Goal: Transaction & Acquisition: Purchase product/service

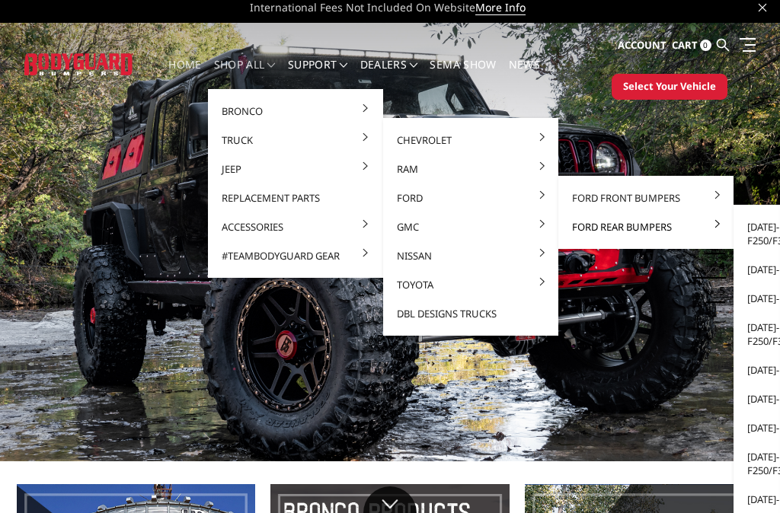
scroll to position [9, 0]
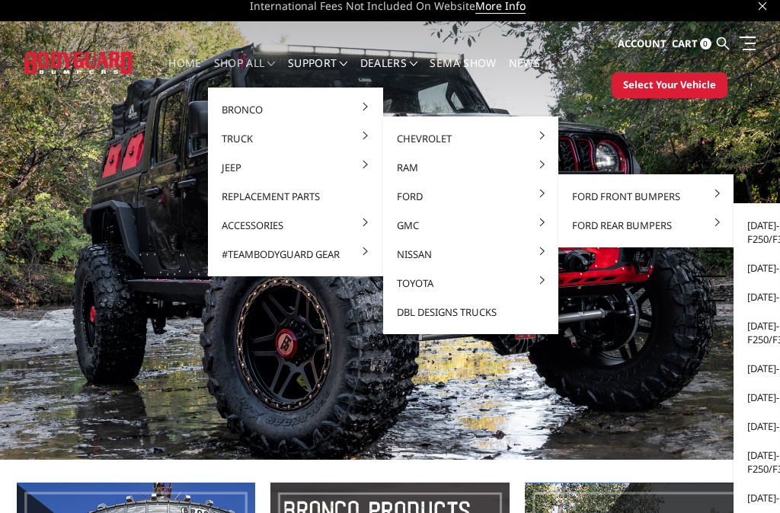
click at [696, 86] on span "Select Your Vehicle" at bounding box center [669, 85] width 93 height 15
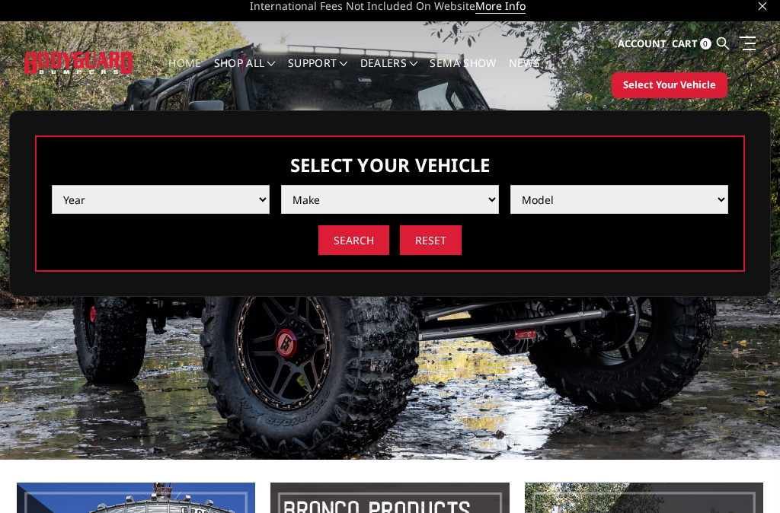
click at [219, 200] on select "Year 2025 2024 2023 2022 2021 2020 2019 2018 2017 2016 2015 2014 2013 2012 2011…" at bounding box center [161, 199] width 218 height 29
select select "yr_2024"
click at [434, 188] on select "Make Chevrolet Ford GMC Ram Toyota" at bounding box center [390, 199] width 218 height 29
click at [438, 197] on select "Make Chevrolet Ford GMC Ram Toyota" at bounding box center [390, 199] width 218 height 29
select select "mk_ford"
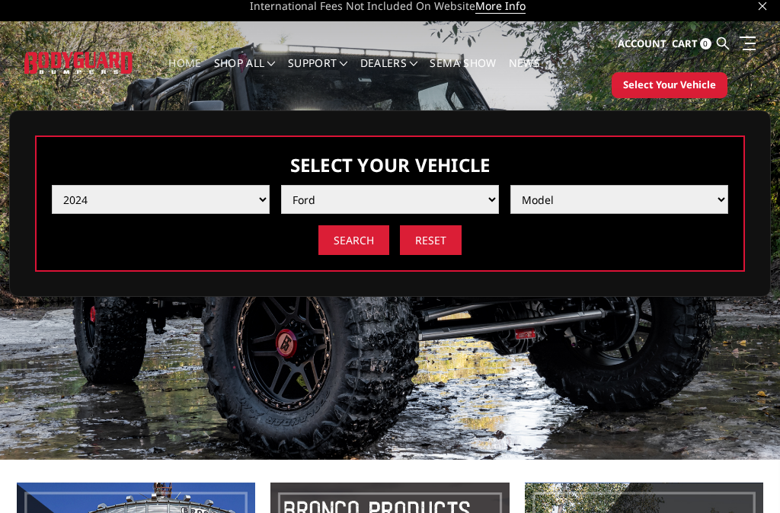
click at [593, 193] on select "Model F150 F150 Raptor F250 / F350 F450 F550" at bounding box center [619, 199] width 218 height 29
click at [660, 200] on select "Model F150 F150 Raptor F250 / F350 F450 F550" at bounding box center [619, 199] width 218 height 29
select select "md_f250-f350"
click at [346, 238] on input "Search" at bounding box center [353, 240] width 71 height 30
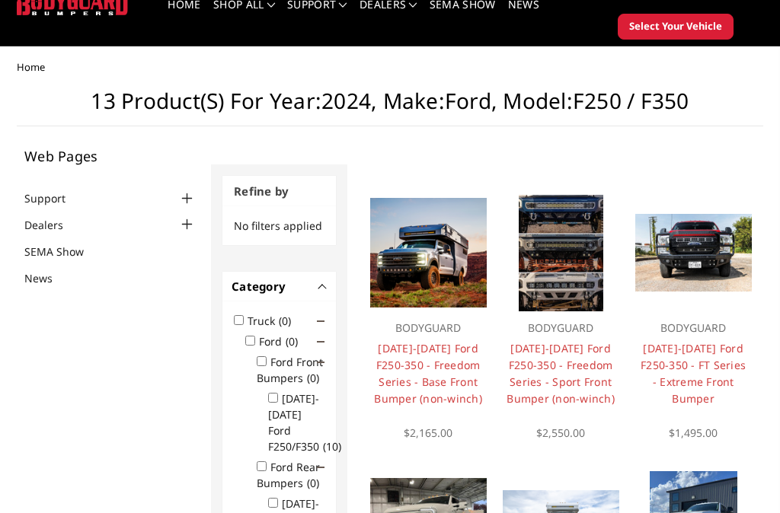
scroll to position [75, 0]
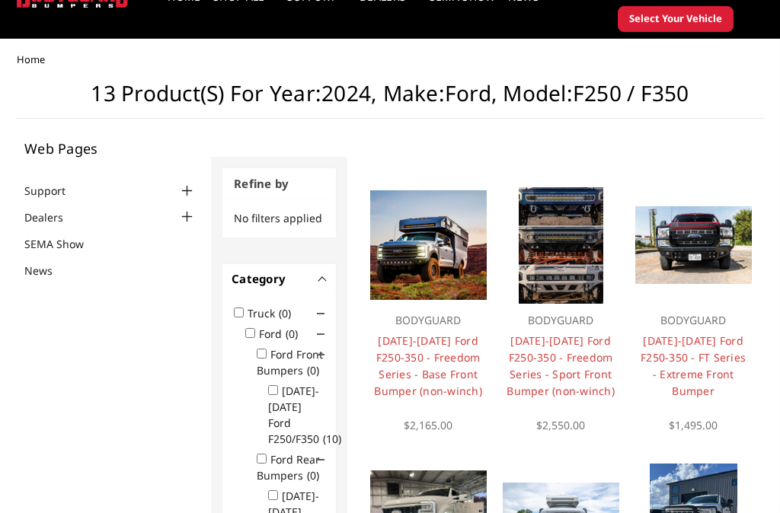
click at [267, 359] on input "Ford Front Bumpers (0)" at bounding box center [262, 354] width 10 height 10
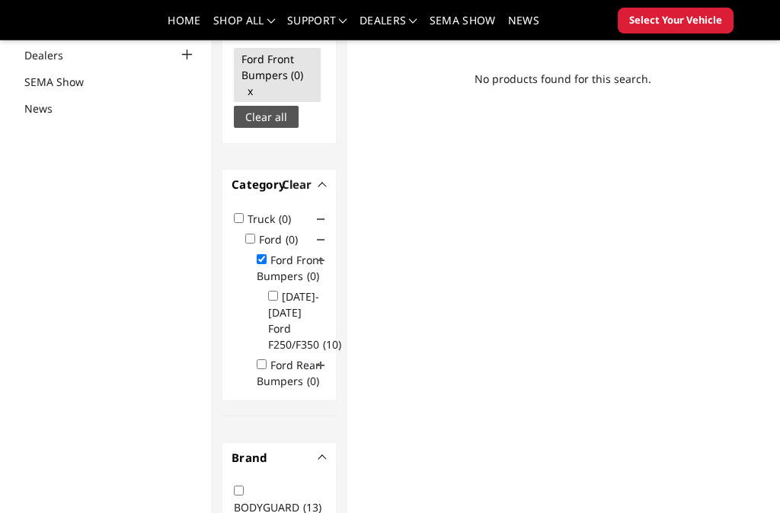
scroll to position [193, 0]
click at [263, 282] on label "Ford Front Bumpers (0)" at bounding box center [293, 267] width 72 height 30
click at [263, 264] on input "Ford Front Bumpers (0)" at bounding box center [262, 259] width 10 height 10
checkbox input "false"
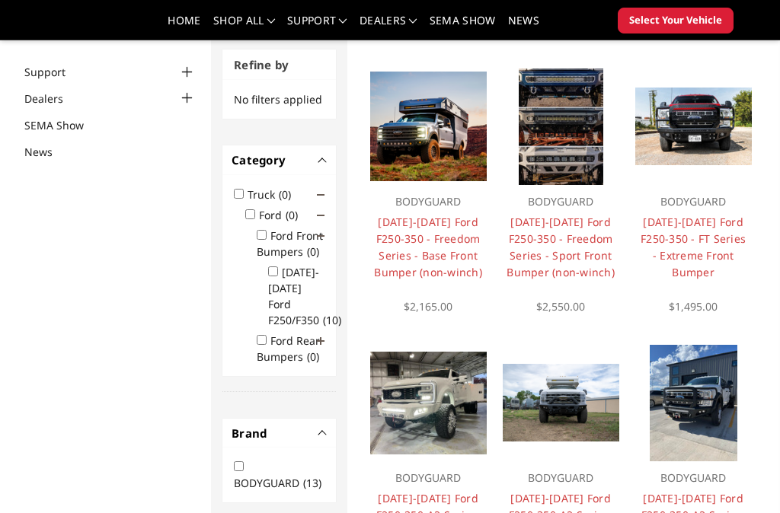
scroll to position [149, 0]
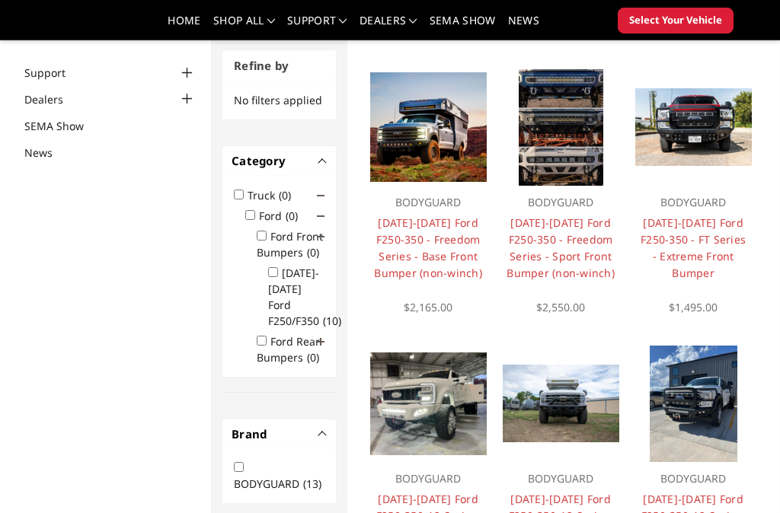
click at [273, 312] on label "2023-2025 Ford F250/F350 (10)" at bounding box center [309, 297] width 82 height 62
click at [273, 277] on input "2023-2025 Ford F250/F350 (10)" at bounding box center [273, 272] width 10 height 10
checkbox input "true"
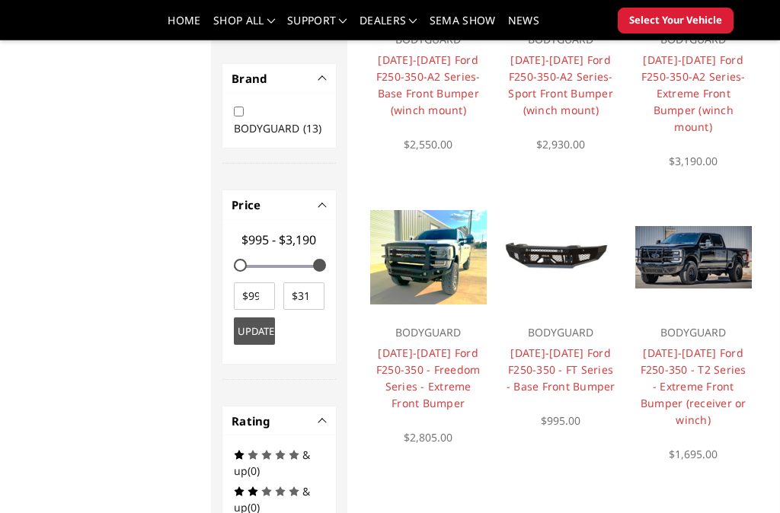
scroll to position [578, 0]
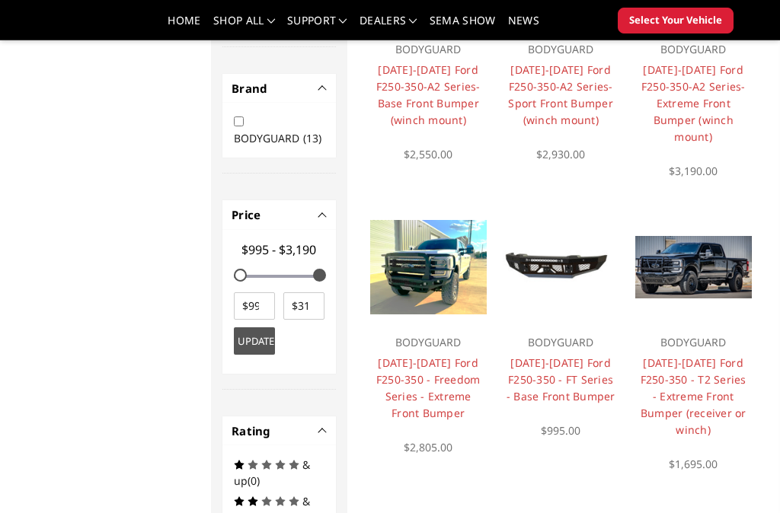
click at [413, 270] on img at bounding box center [428, 267] width 117 height 95
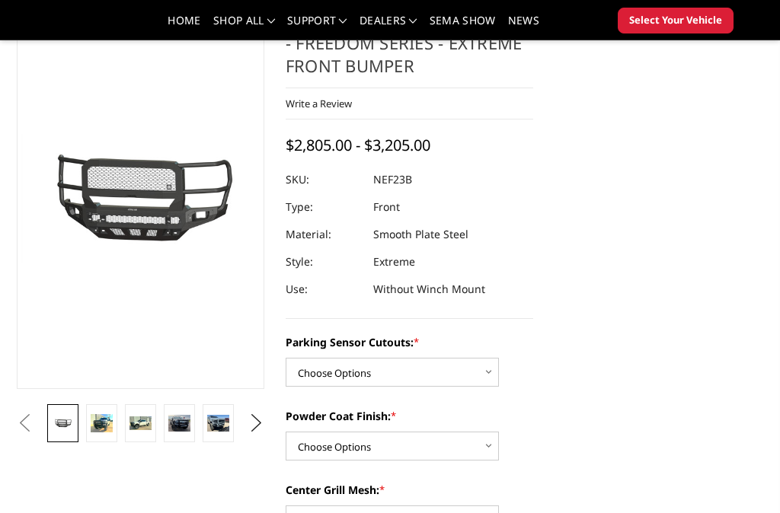
scroll to position [133, 0]
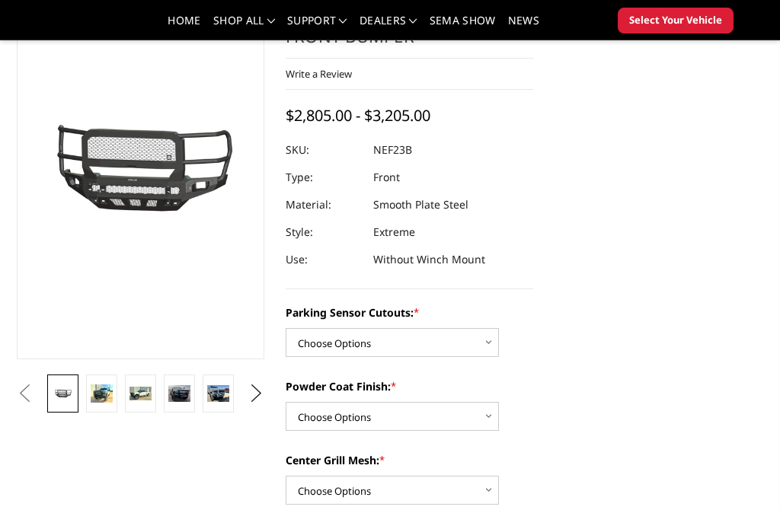
click at [98, 392] on img at bounding box center [102, 394] width 22 height 18
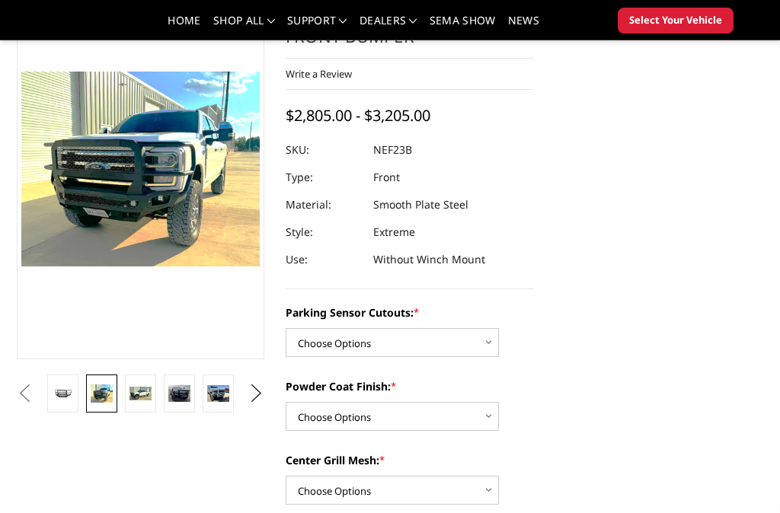
click at [133, 392] on img at bounding box center [140, 393] width 22 height 13
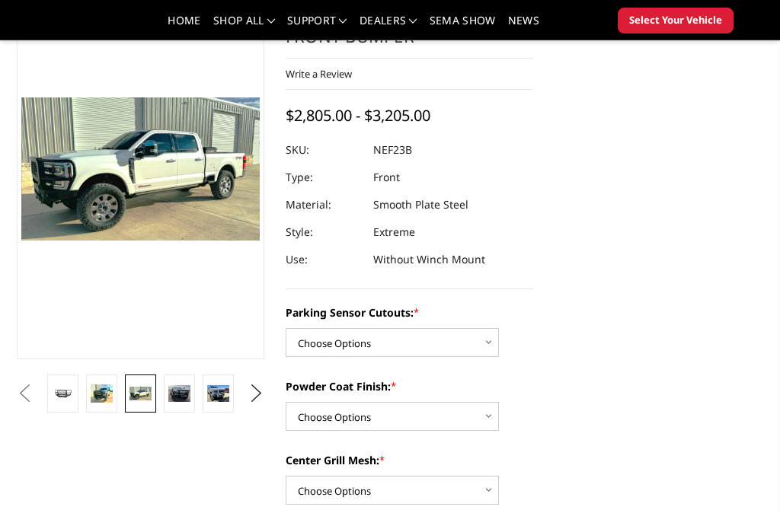
click at [171, 389] on img at bounding box center [179, 394] width 22 height 18
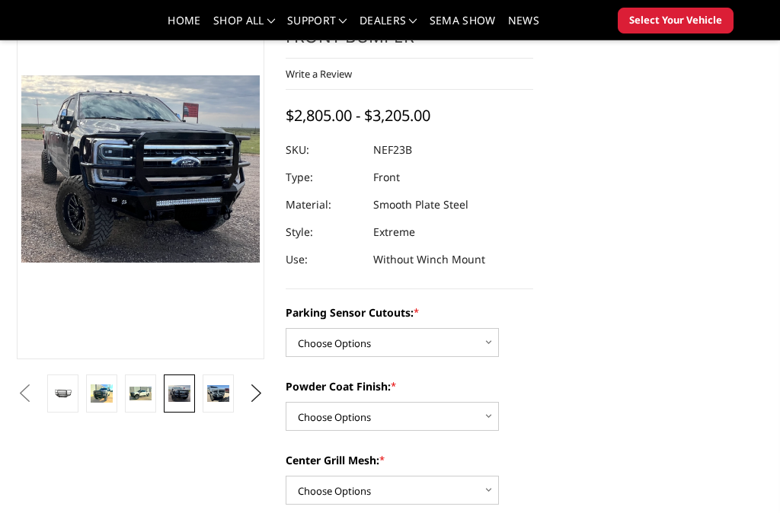
click at [216, 395] on img at bounding box center [218, 393] width 22 height 17
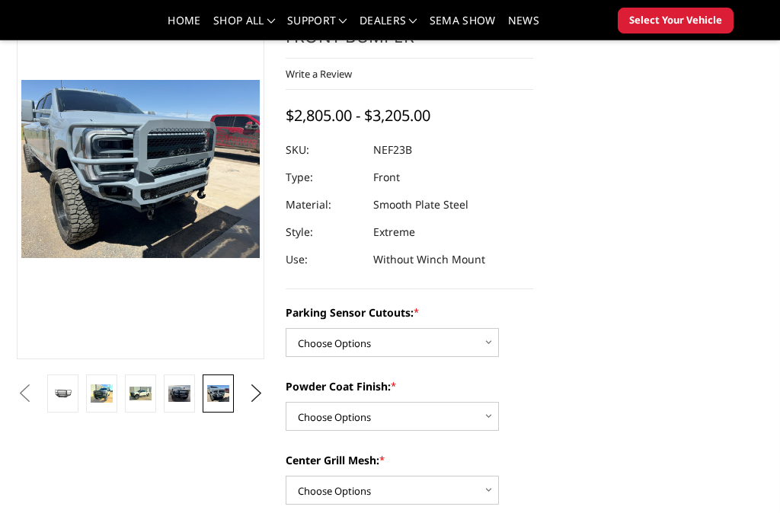
click at [249, 397] on button "Next" at bounding box center [256, 393] width 23 height 23
click at [211, 397] on img at bounding box center [218, 393] width 22 height 17
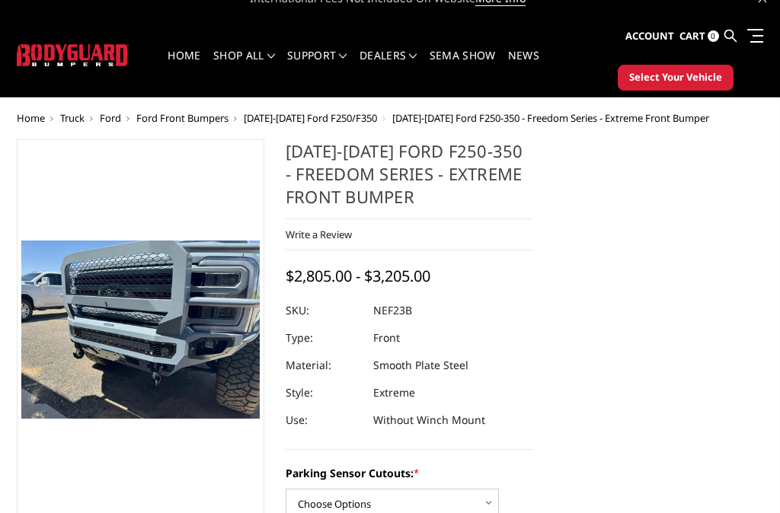
scroll to position [0, 0]
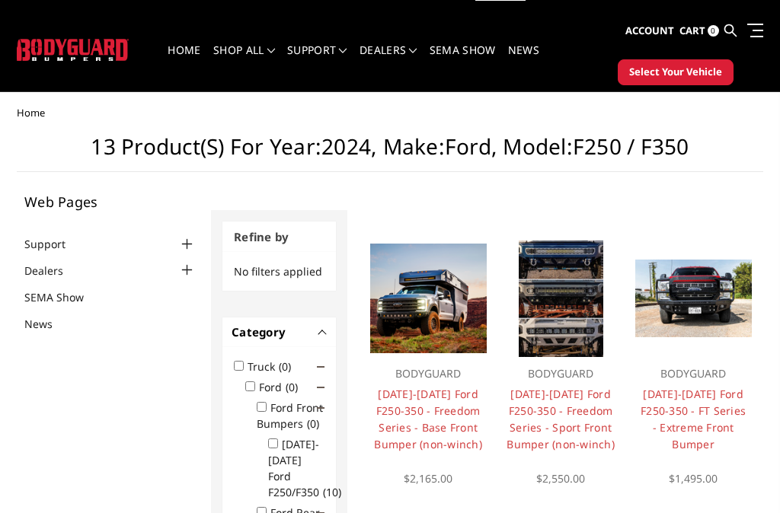
scroll to position [21, 0]
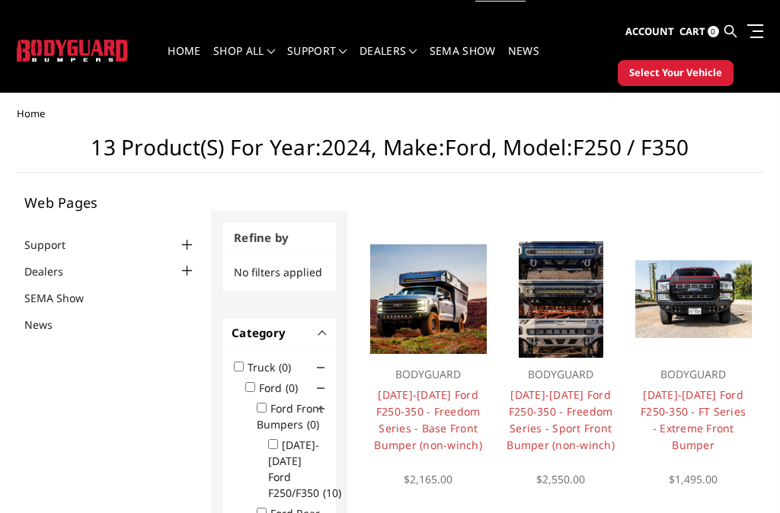
click at [692, 292] on img at bounding box center [693, 299] width 117 height 78
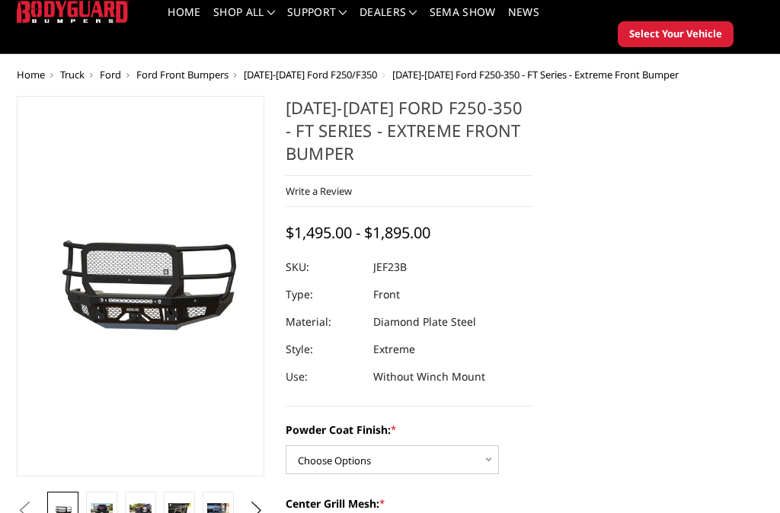
scroll to position [64, 0]
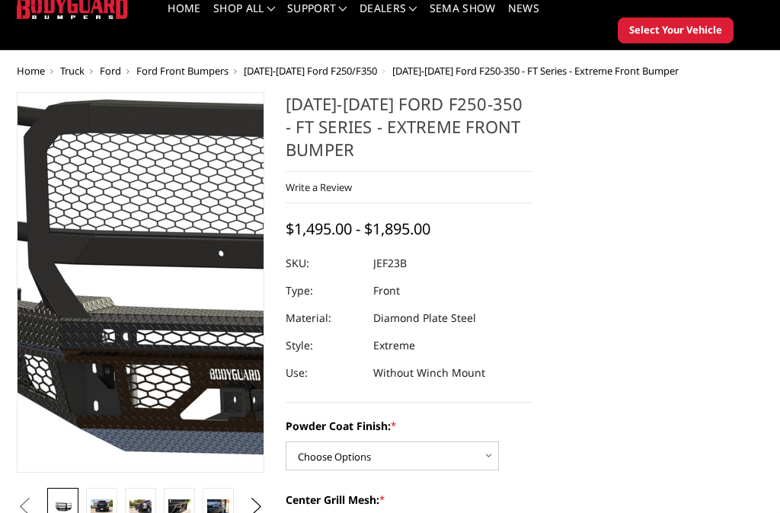
click at [97, 305] on img at bounding box center [267, 279] width 975 height 456
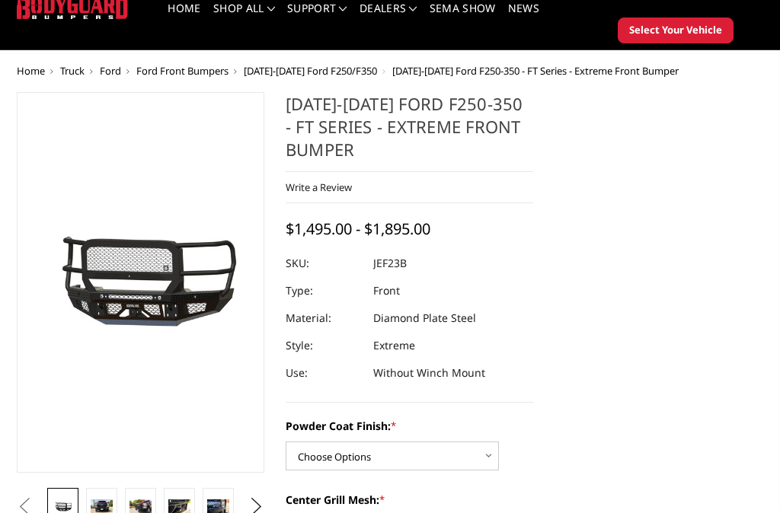
click at [135, 500] on img at bounding box center [140, 507] width 22 height 14
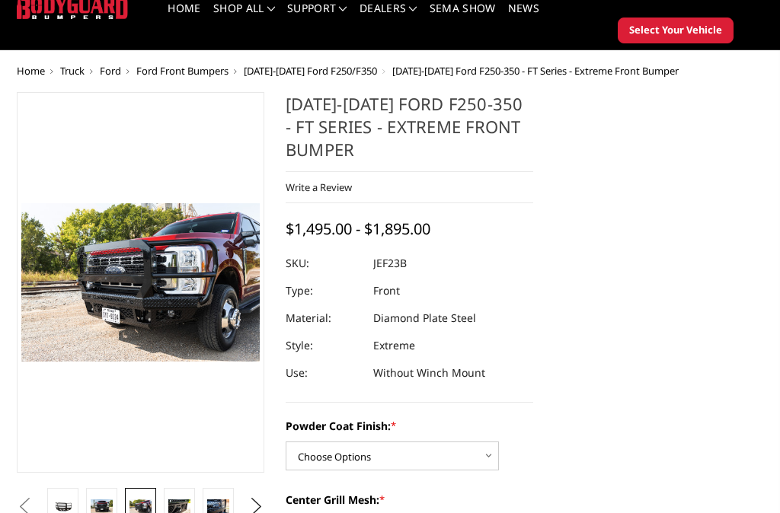
click at [177, 510] on img at bounding box center [179, 507] width 22 height 14
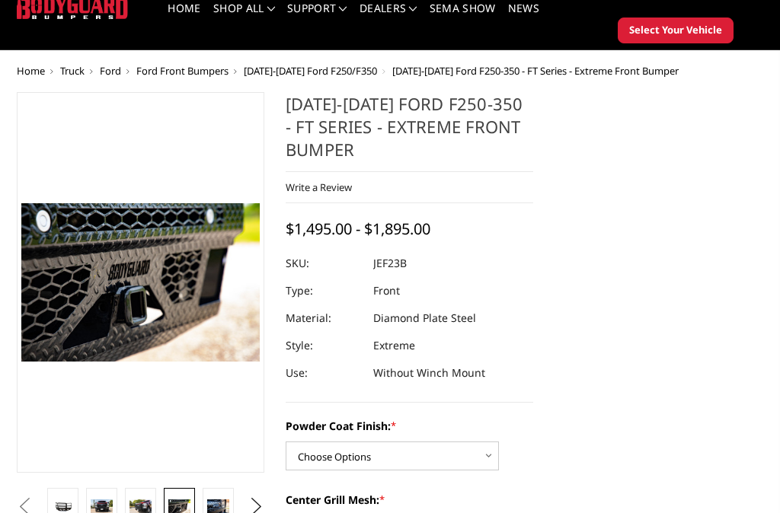
click at [216, 500] on img at bounding box center [218, 507] width 22 height 14
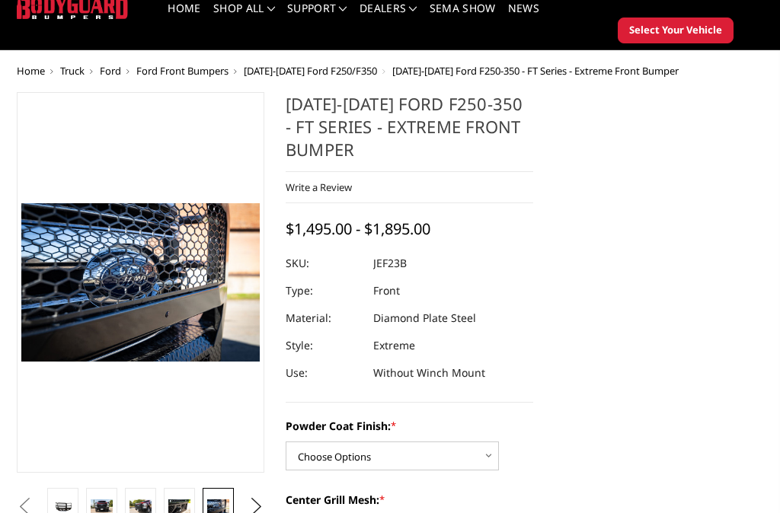
click at [250, 509] on button "Next" at bounding box center [256, 507] width 23 height 23
click at [212, 505] on img at bounding box center [218, 507] width 22 height 14
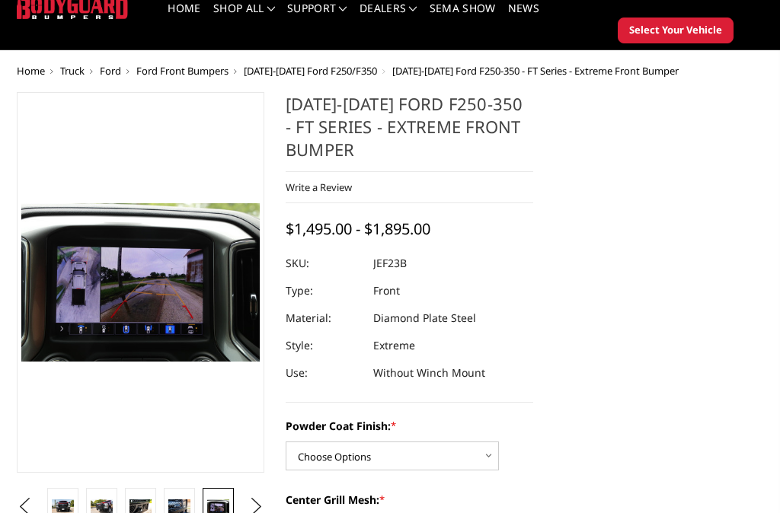
click at [176, 502] on img at bounding box center [179, 507] width 22 height 14
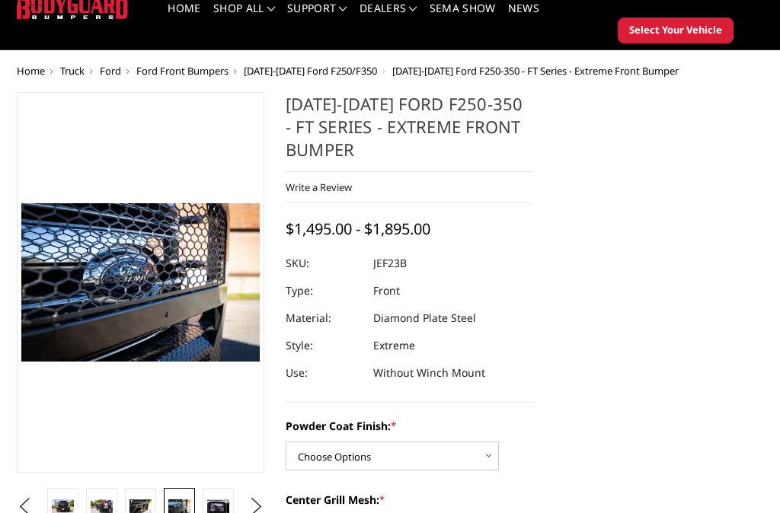
click at [211, 509] on img at bounding box center [218, 507] width 22 height 14
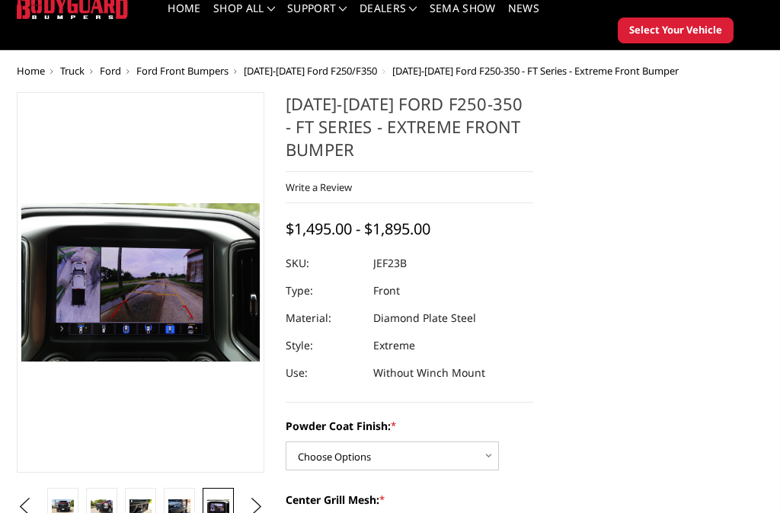
click at [251, 509] on button "Next" at bounding box center [256, 507] width 23 height 23
click at [215, 507] on img at bounding box center [218, 508] width 22 height 30
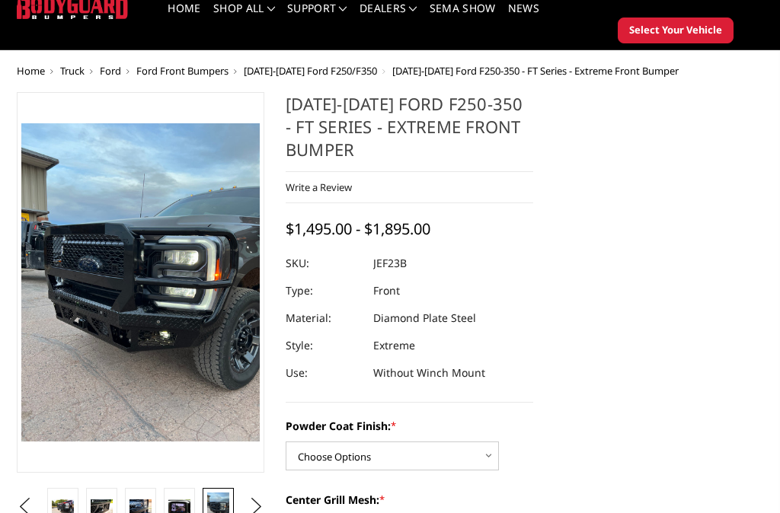
click at [249, 507] on button "Next" at bounding box center [256, 507] width 23 height 23
click at [216, 507] on img at bounding box center [218, 513] width 22 height 40
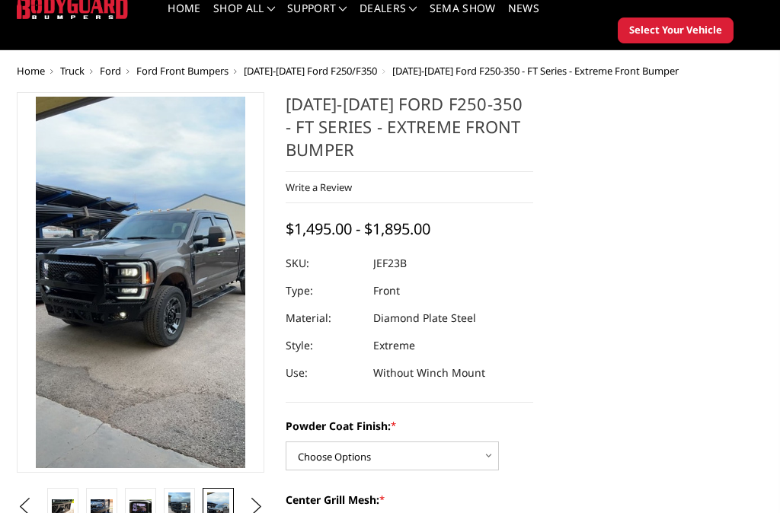
click at [247, 504] on button "Next" at bounding box center [256, 507] width 23 height 23
click at [212, 506] on img at bounding box center [218, 508] width 22 height 30
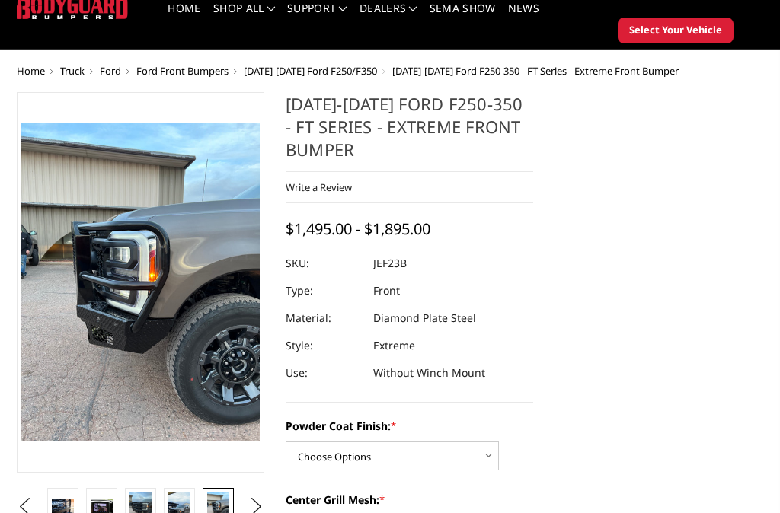
click at [134, 503] on img at bounding box center [140, 508] width 22 height 30
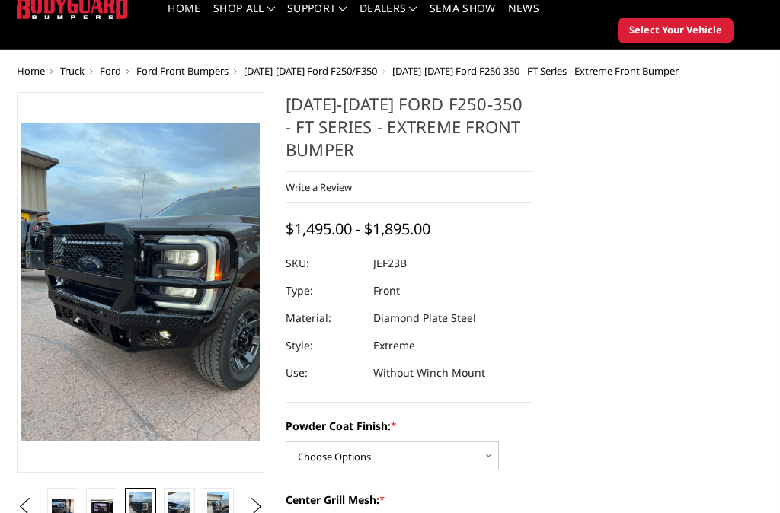
click at [209, 507] on img at bounding box center [218, 508] width 22 height 30
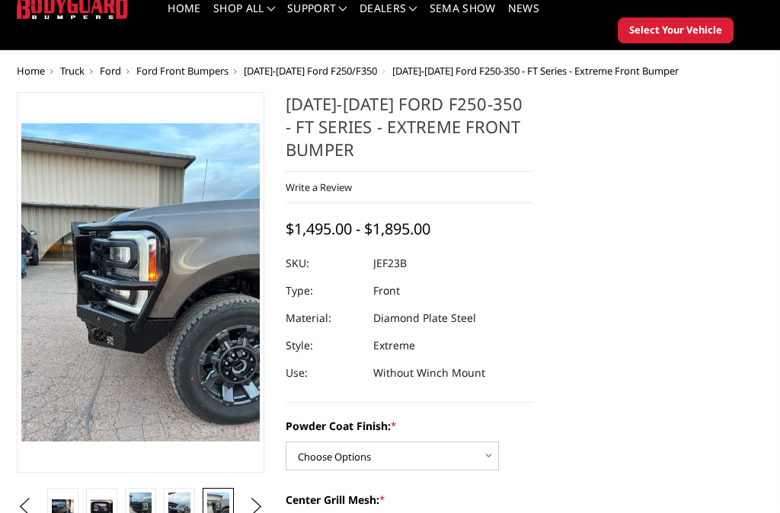
click at [247, 509] on button "Next" at bounding box center [256, 507] width 23 height 23
click at [213, 507] on img at bounding box center [218, 507] width 22 height 14
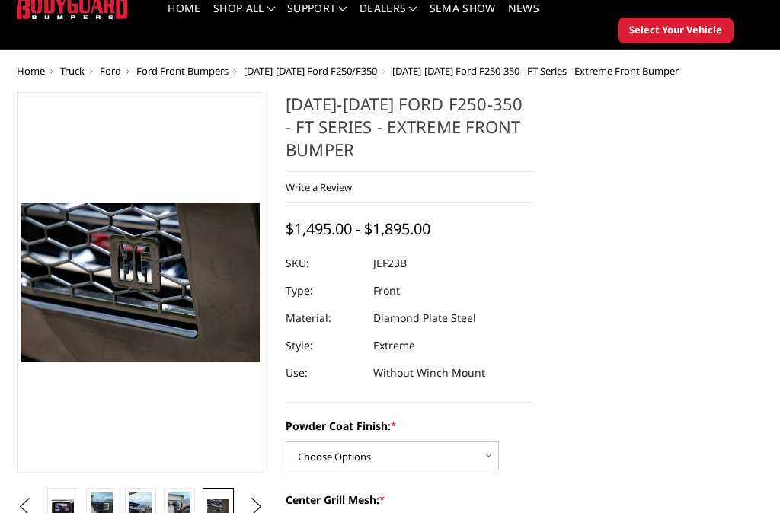
click at [36, 503] on button "Previous" at bounding box center [24, 507] width 23 height 23
click at [36, 507] on button "Previous" at bounding box center [24, 507] width 23 height 23
click at [36, 506] on button "Previous" at bounding box center [24, 507] width 23 height 23
click at [36, 507] on button "Previous" at bounding box center [24, 507] width 23 height 23
click at [100, 508] on img at bounding box center [102, 507] width 22 height 14
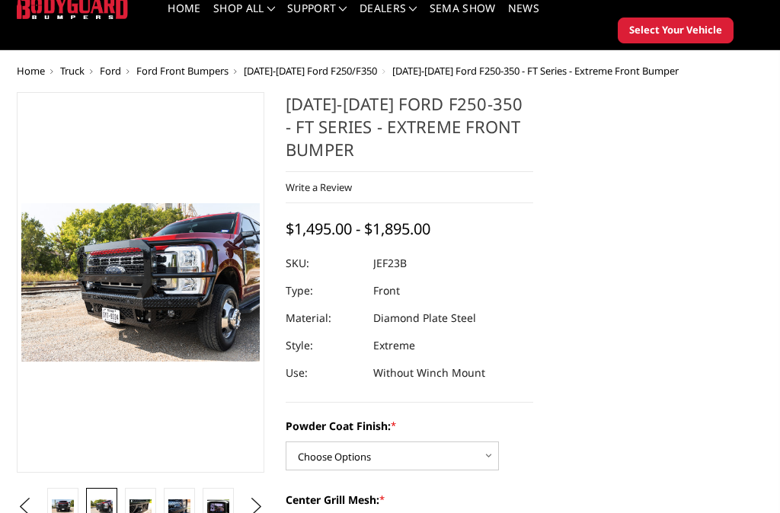
click at [36, 504] on button "Previous" at bounding box center [24, 507] width 23 height 23
click at [137, 507] on img at bounding box center [140, 507] width 22 height 14
click at [99, 502] on img at bounding box center [102, 507] width 22 height 14
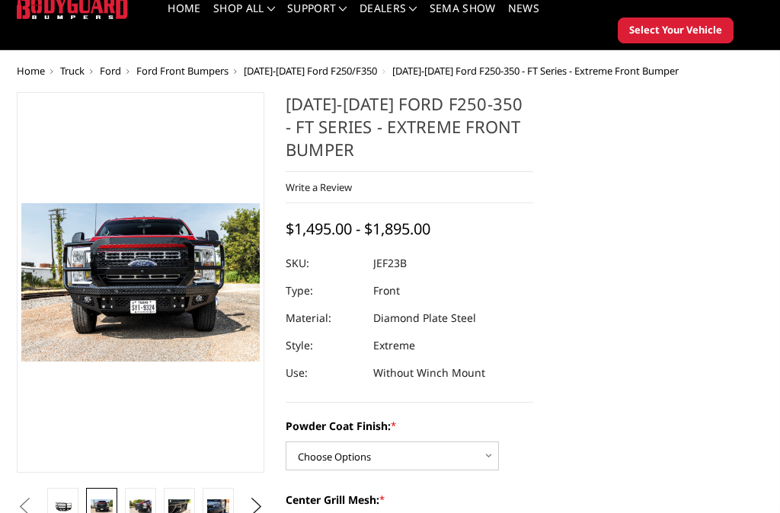
click at [98, 503] on img at bounding box center [102, 507] width 22 height 14
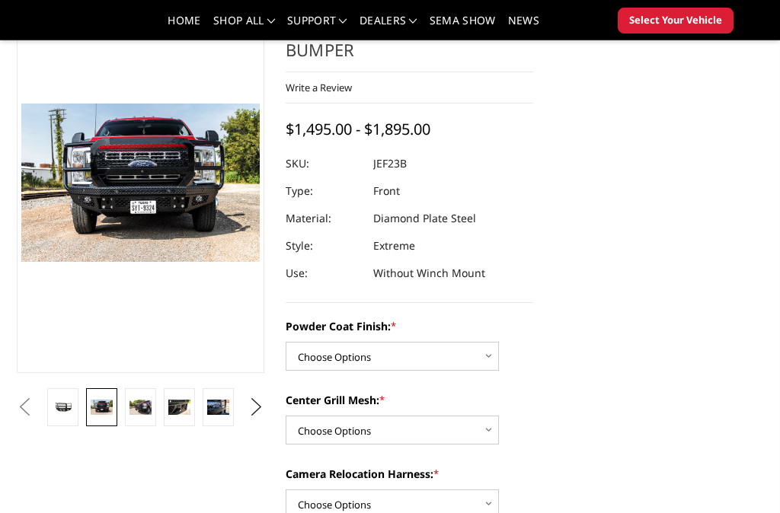
scroll to position [120, 0]
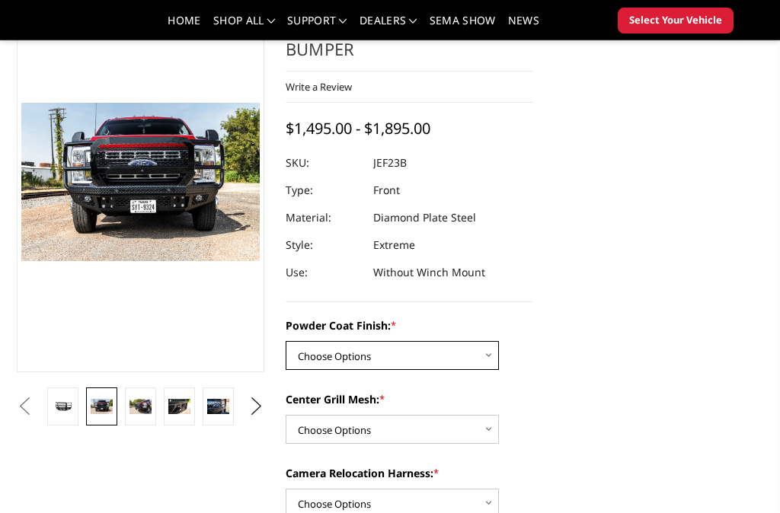
click at [308, 351] on select "Choose Options Bare Metal Gloss Black Powder Coat Textured Black Powder Coat" at bounding box center [392, 355] width 213 height 29
select select "3264"
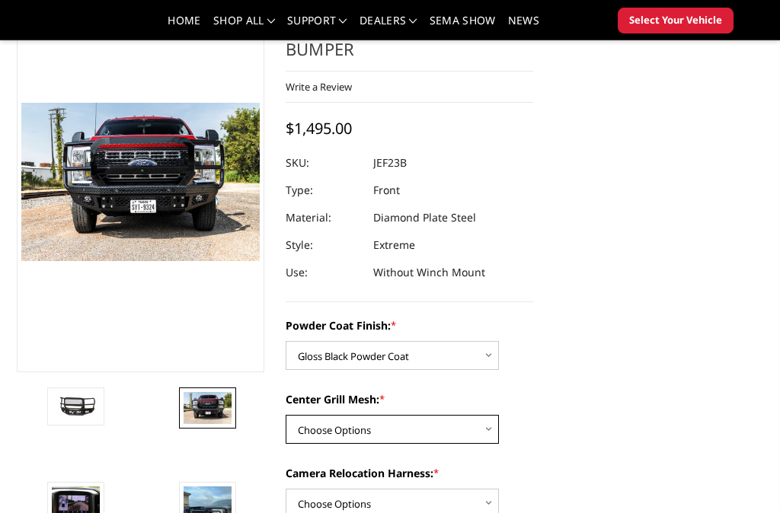
click at [297, 423] on select "Choose Options WITH Expanded Metal in Center Grill WITHOUT Expanded Metal in Ce…" at bounding box center [392, 429] width 213 height 29
select select "3266"
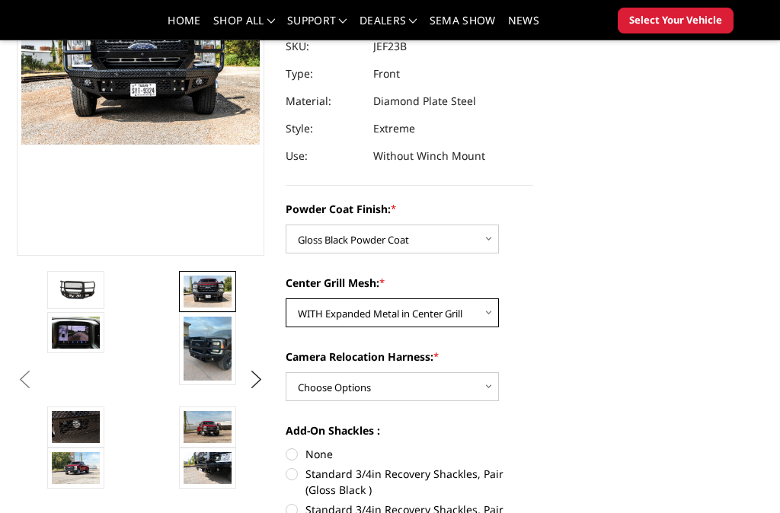
scroll to position [237, 0]
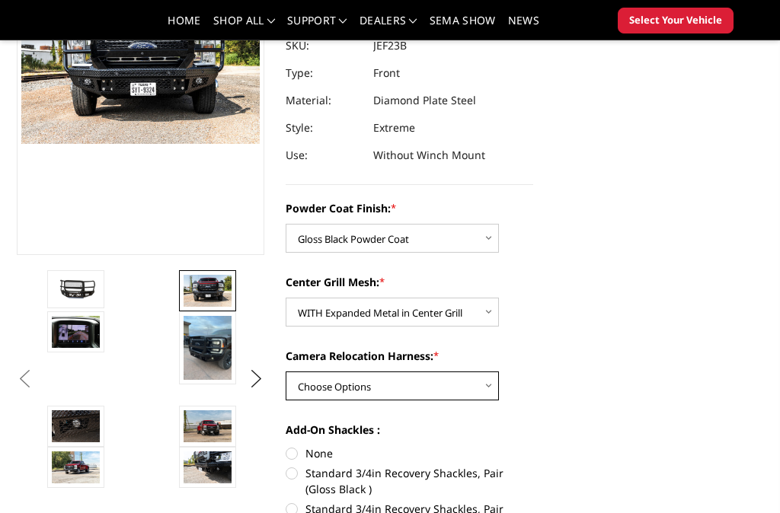
click at [318, 391] on select "Choose Options WITH Camera Relocation Harness WITHOUT Camera Relocation Harness" at bounding box center [392, 386] width 213 height 29
select select "3268"
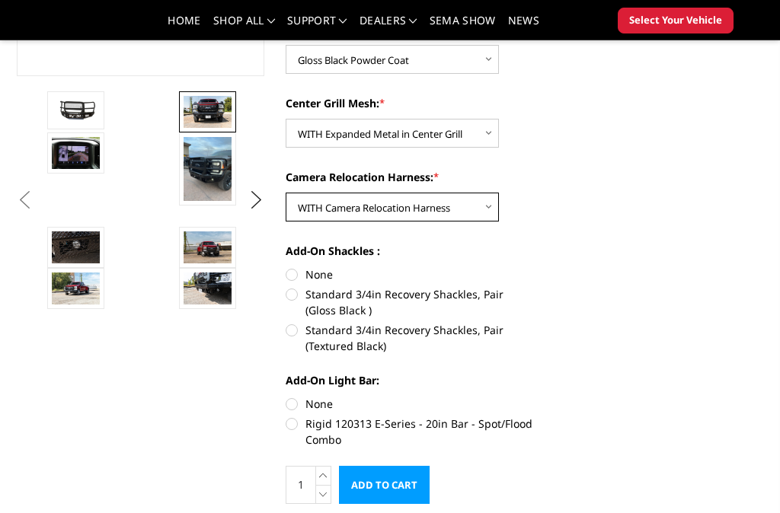
scroll to position [427, 0]
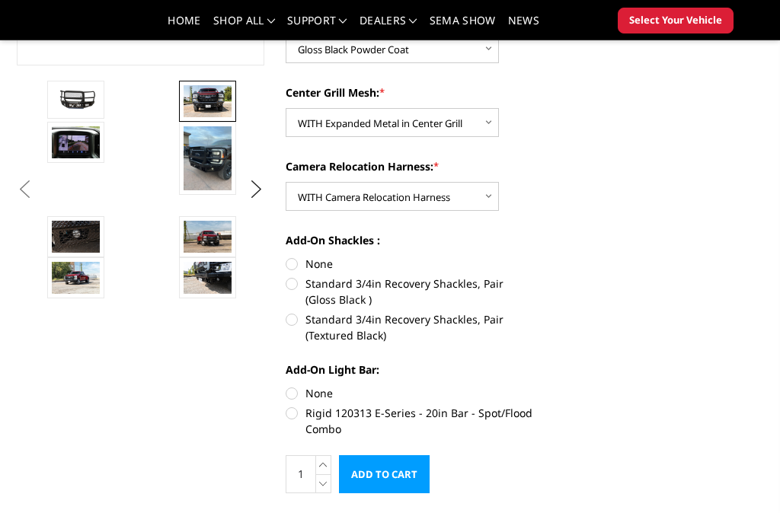
click at [299, 268] on label "None" at bounding box center [410, 264] width 248 height 16
click at [286, 257] on input "None" at bounding box center [286, 256] width 1 height 1
radio input "true"
click at [286, 398] on label "None" at bounding box center [410, 393] width 248 height 16
click at [286, 386] on input "None" at bounding box center [286, 385] width 1 height 1
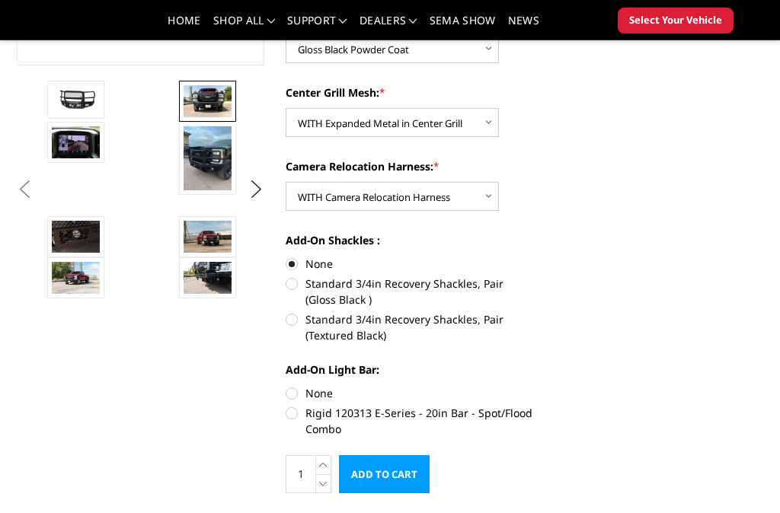
radio input "true"
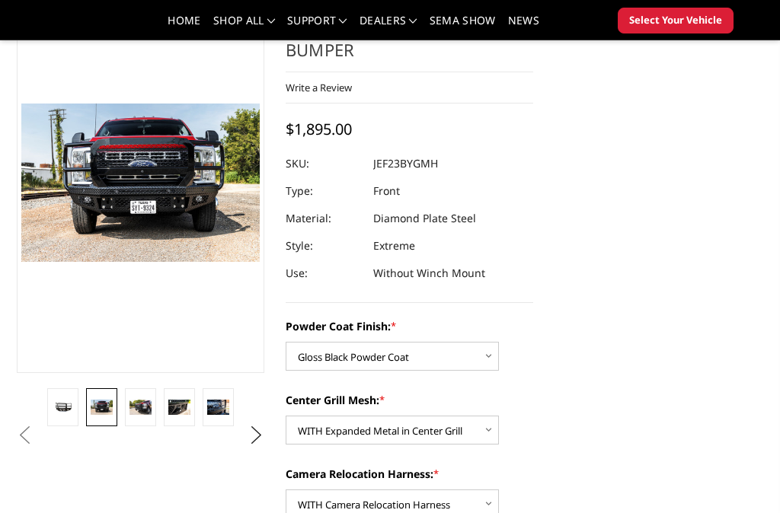
scroll to position [118, 0]
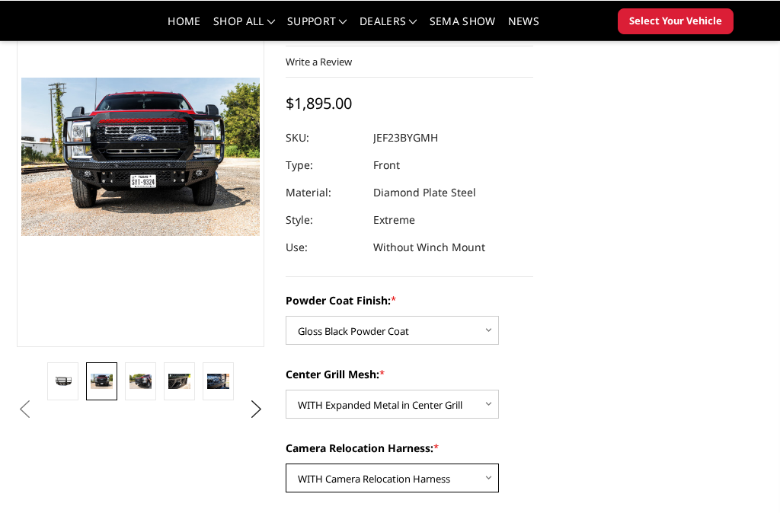
click at [344, 484] on select "Choose Options WITH Camera Relocation Harness WITHOUT Camera Relocation Harness" at bounding box center [392, 477] width 213 height 29
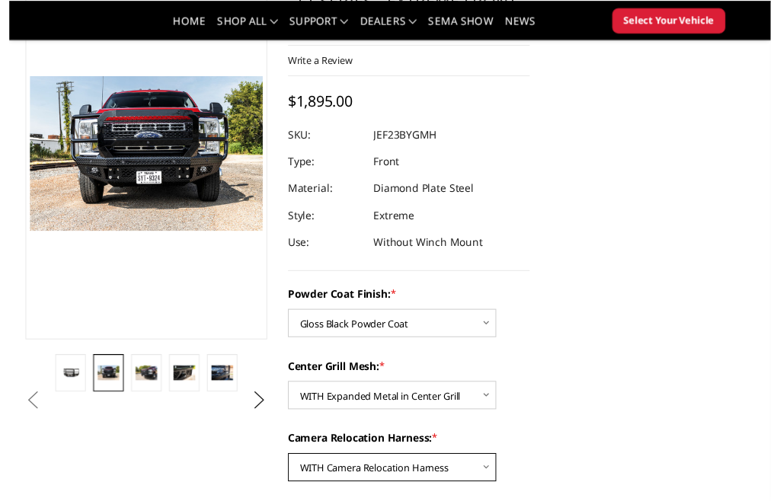
scroll to position [145, 0]
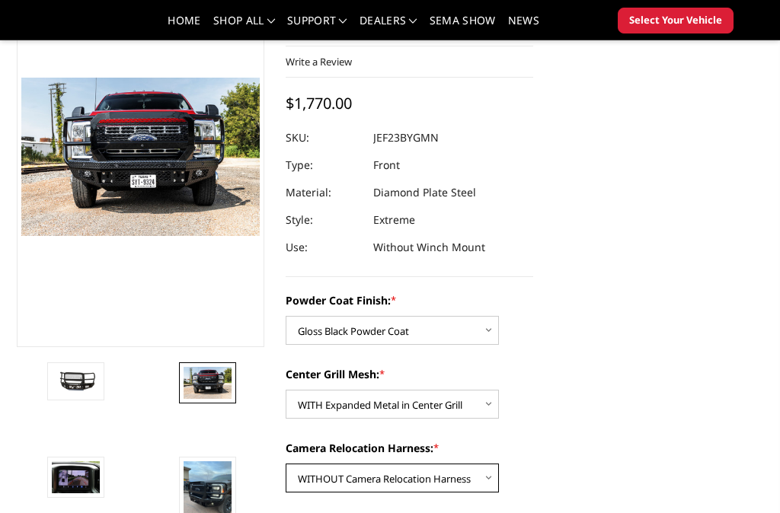
click at [357, 475] on select "Choose Options WITH Camera Relocation Harness WITHOUT Camera Relocation Harness" at bounding box center [392, 478] width 213 height 29
select select "3268"
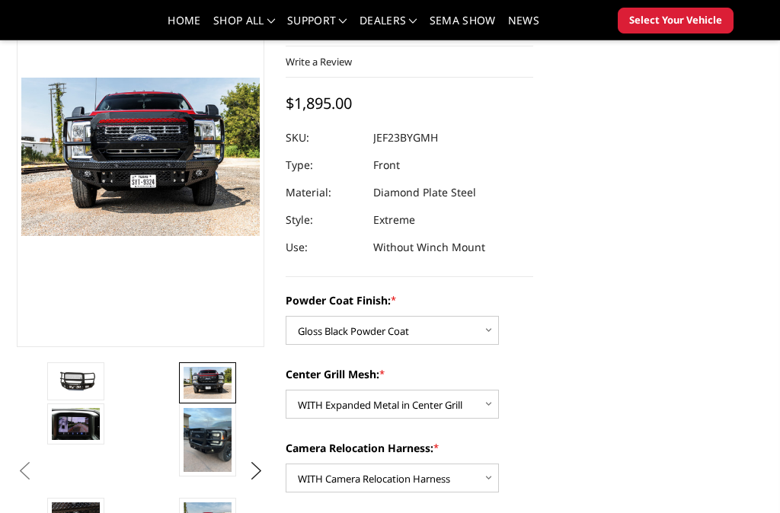
click at [216, 500] on link at bounding box center [207, 518] width 57 height 41
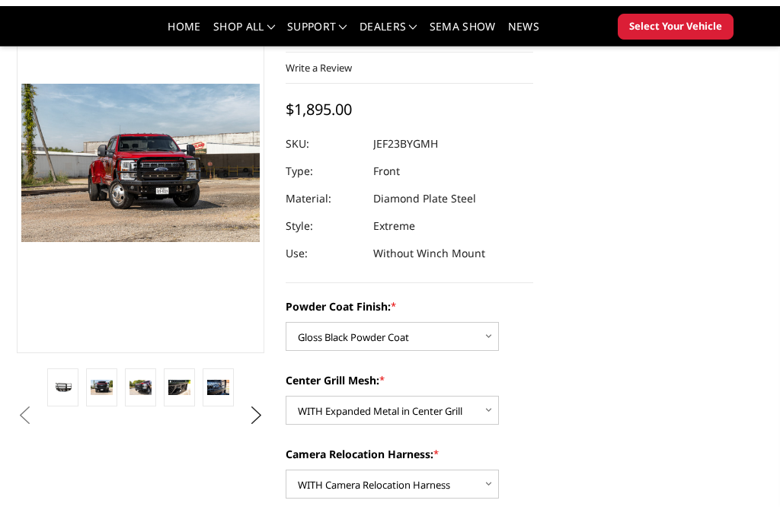
scroll to position [153, 0]
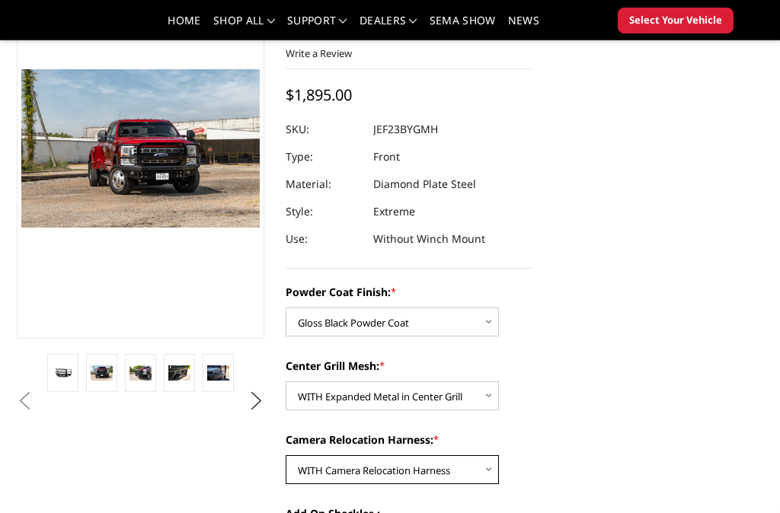
click at [299, 482] on select "Choose Options WITH Camera Relocation Harness WITHOUT Camera Relocation Harness" at bounding box center [392, 469] width 213 height 29
